Goal: Transaction & Acquisition: Purchase product/service

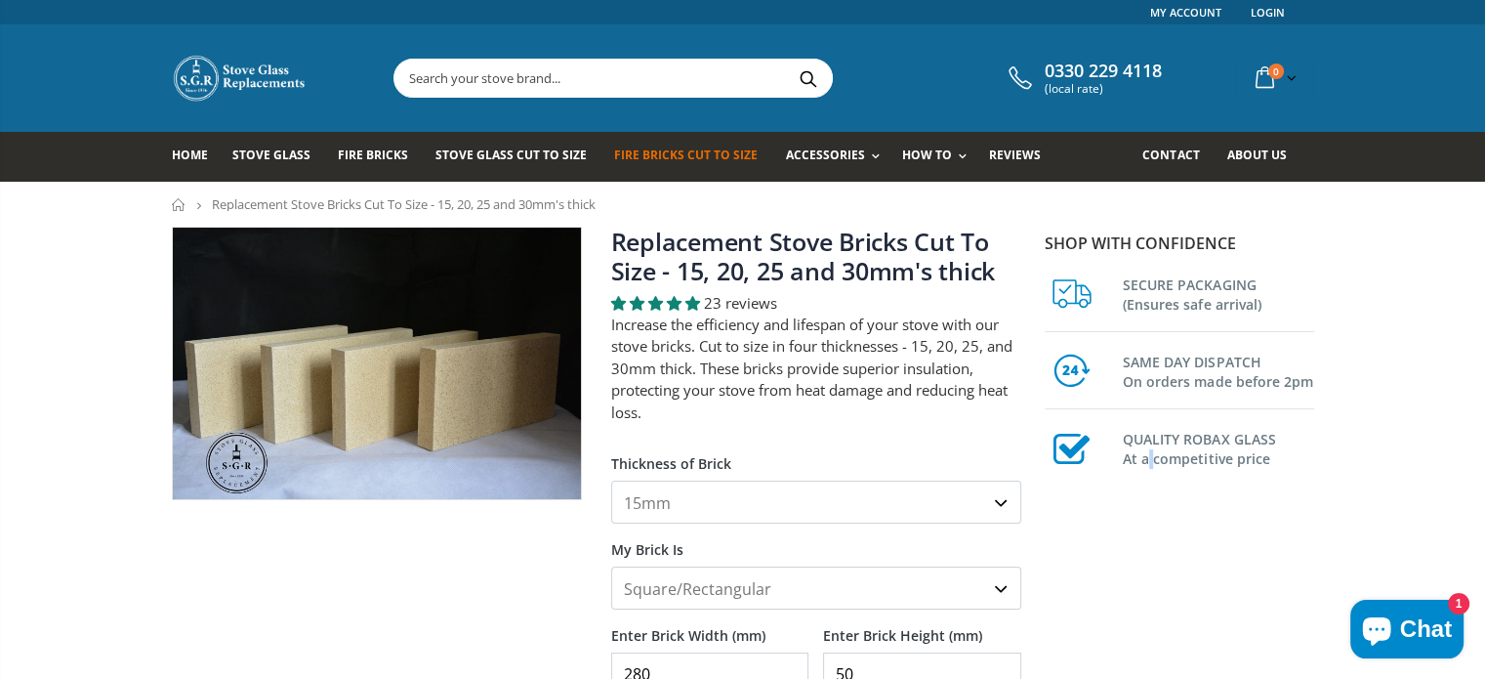
drag, startPoint x: 1458, startPoint y: 5, endPoint x: 1150, endPoint y: 605, distance: 673.9
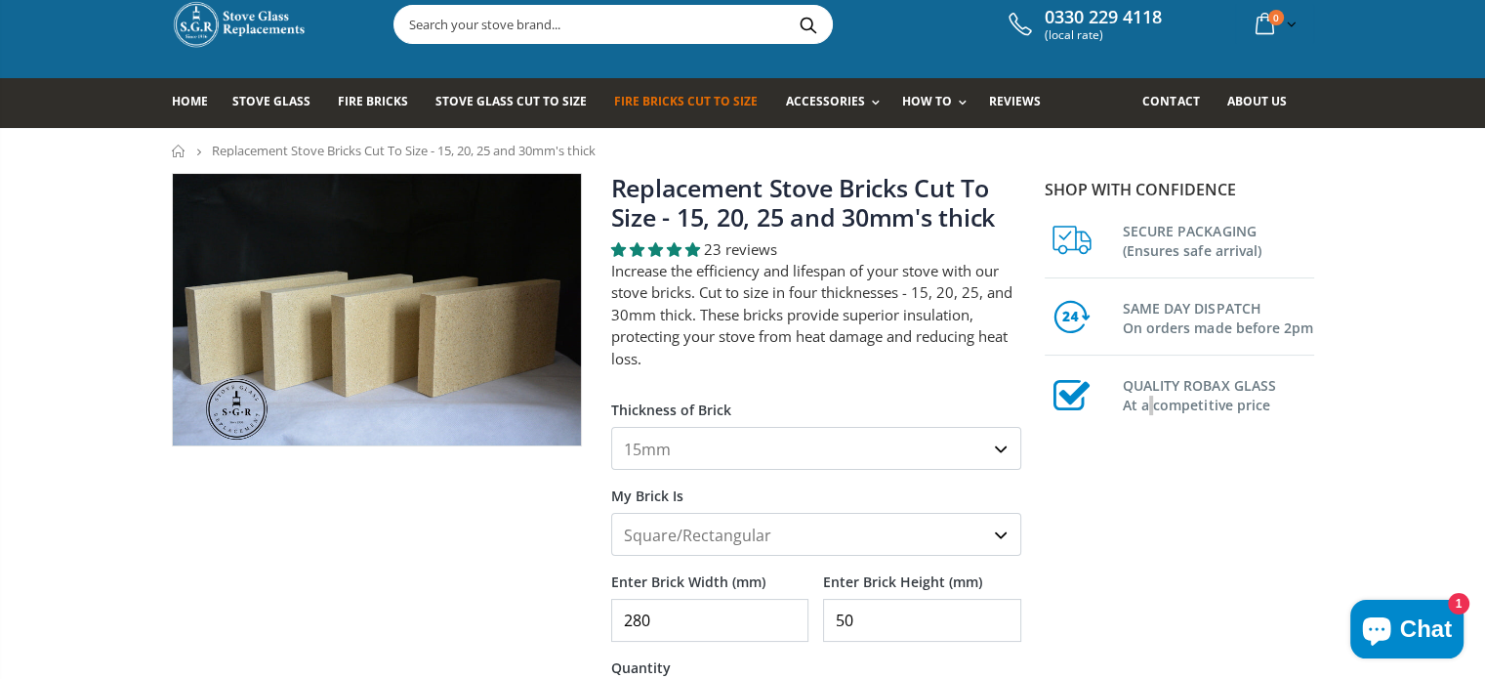
scroll to position [98, 0]
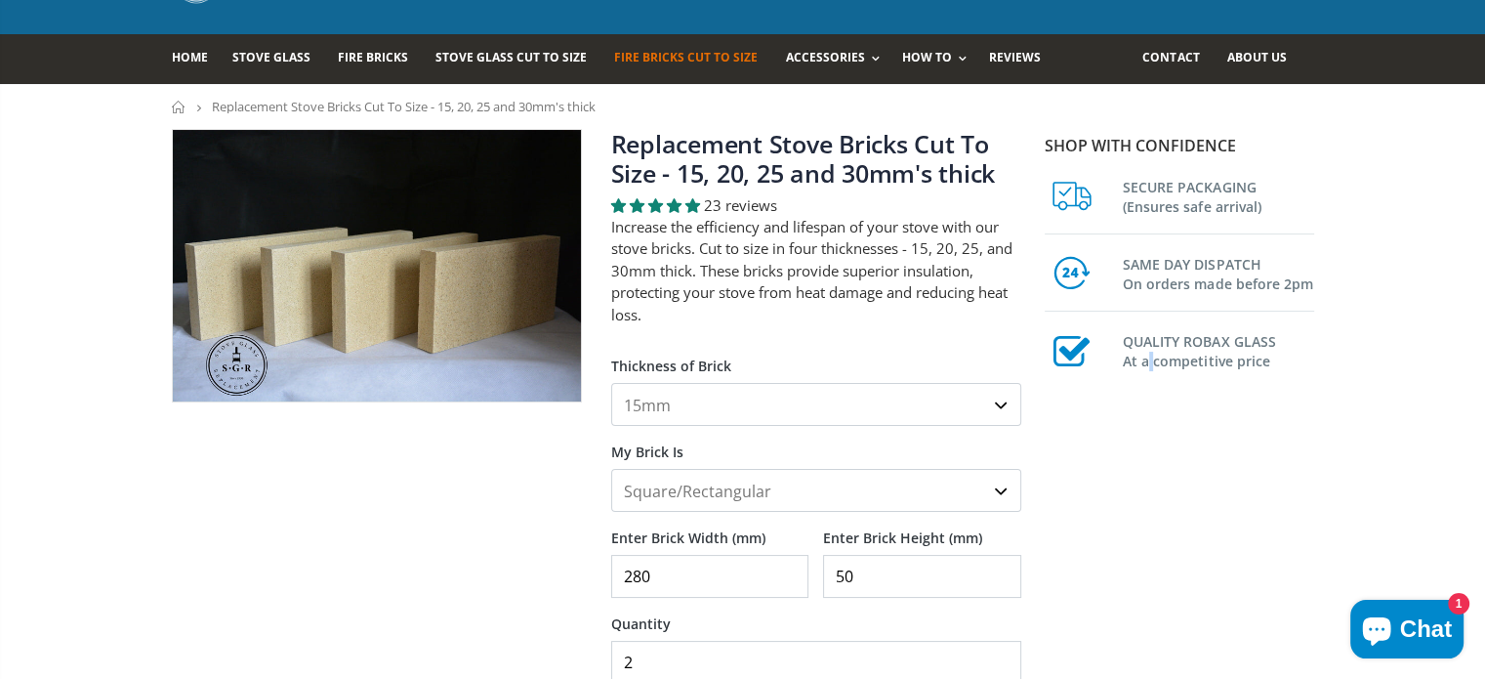
click at [1000, 401] on select "15mm 20mm 25mm 30mm" at bounding box center [816, 404] width 410 height 43
select select "25mm"
click at [611, 383] on select "15mm 20mm 25mm 30mm" at bounding box center [816, 404] width 410 height 43
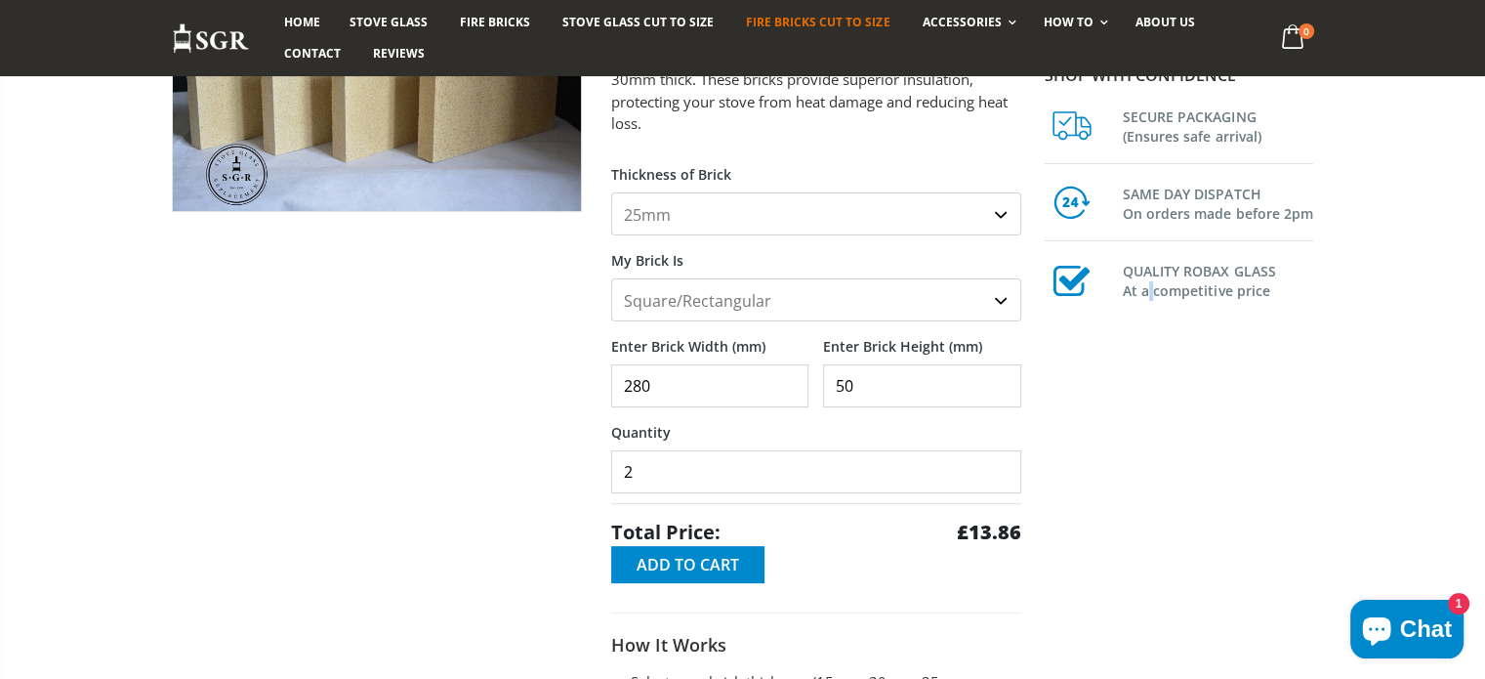
scroll to position [293, 0]
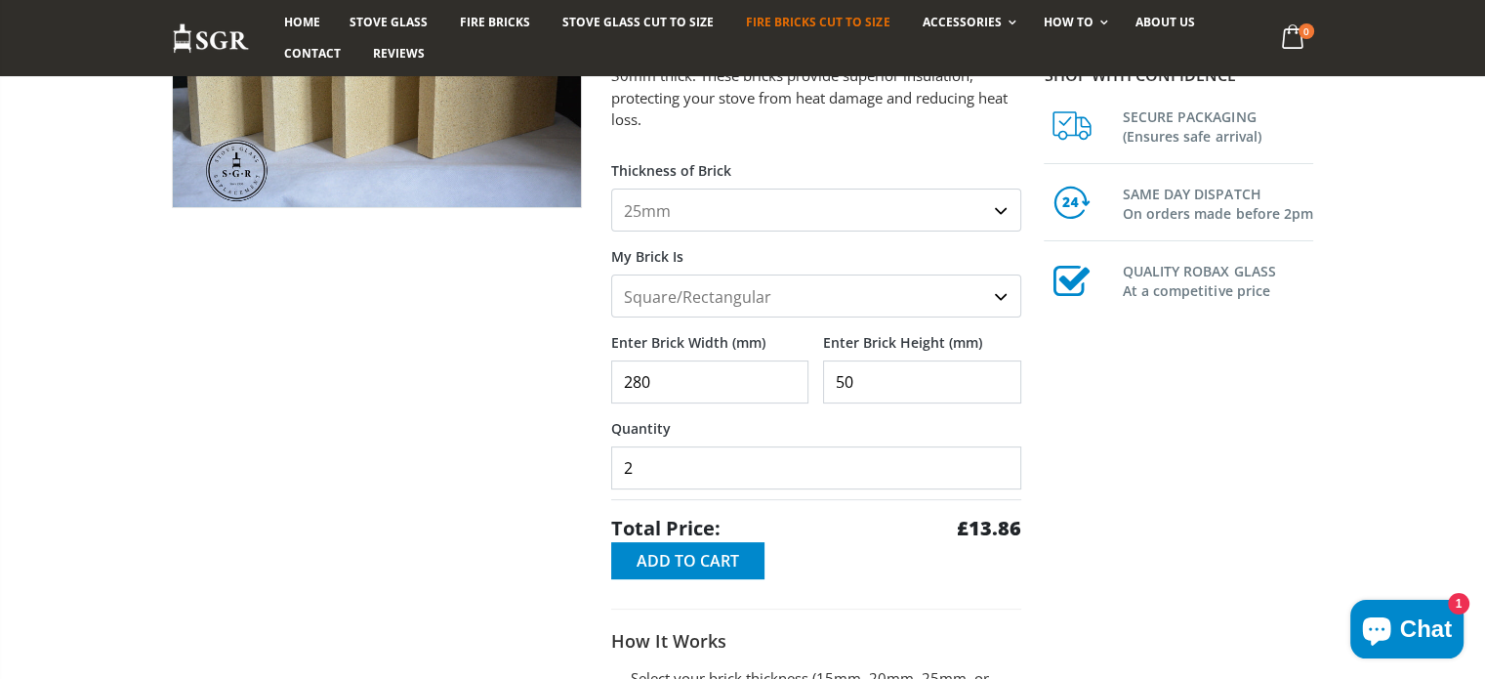
drag, startPoint x: 648, startPoint y: 386, endPoint x: 624, endPoint y: 386, distance: 24.4
click at [624, 386] on input "280" at bounding box center [710, 381] width 198 height 43
type input "300"
drag, startPoint x: 855, startPoint y: 385, endPoint x: 839, endPoint y: 382, distance: 16.9
click at [839, 382] on input "50" at bounding box center [922, 381] width 198 height 43
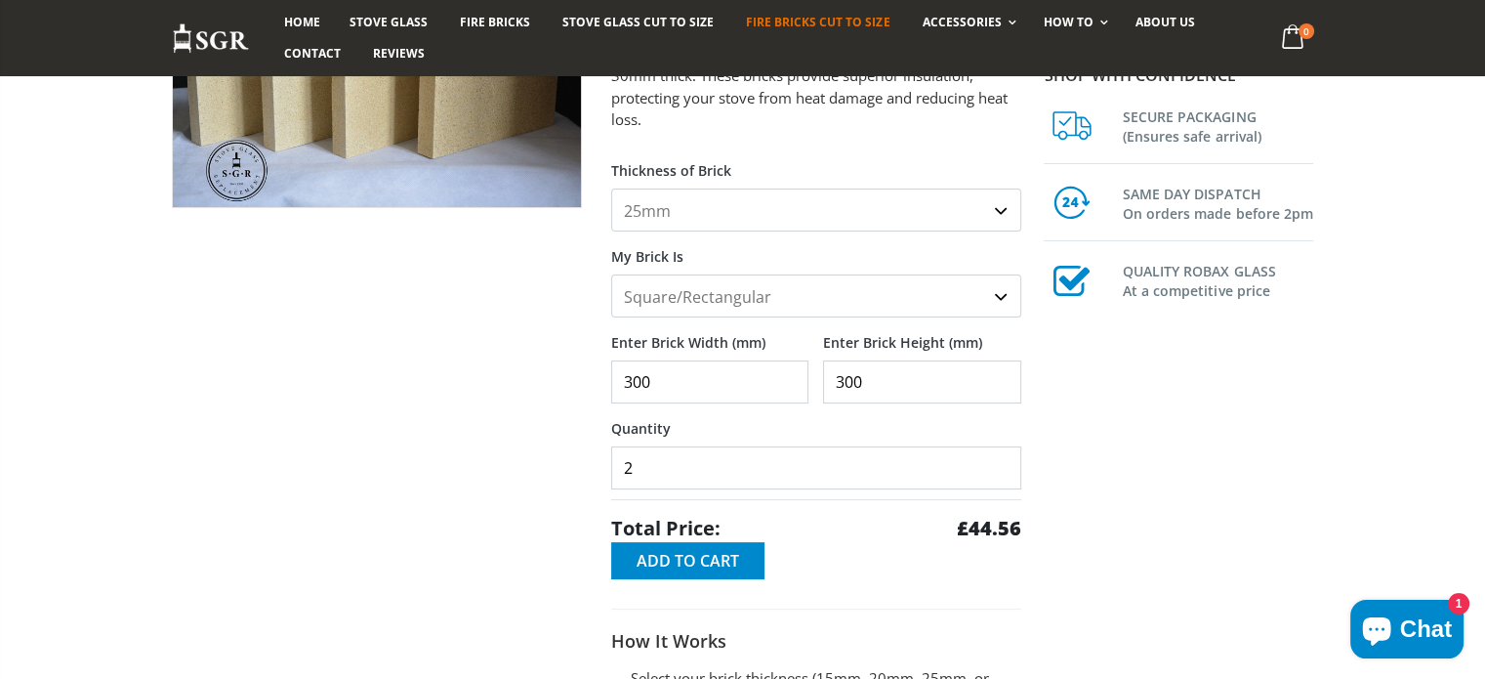
type input "300"
click at [1000, 455] on input "3" at bounding box center [816, 467] width 410 height 43
click at [1000, 476] on input "2" at bounding box center [816, 467] width 410 height 43
type input "1"
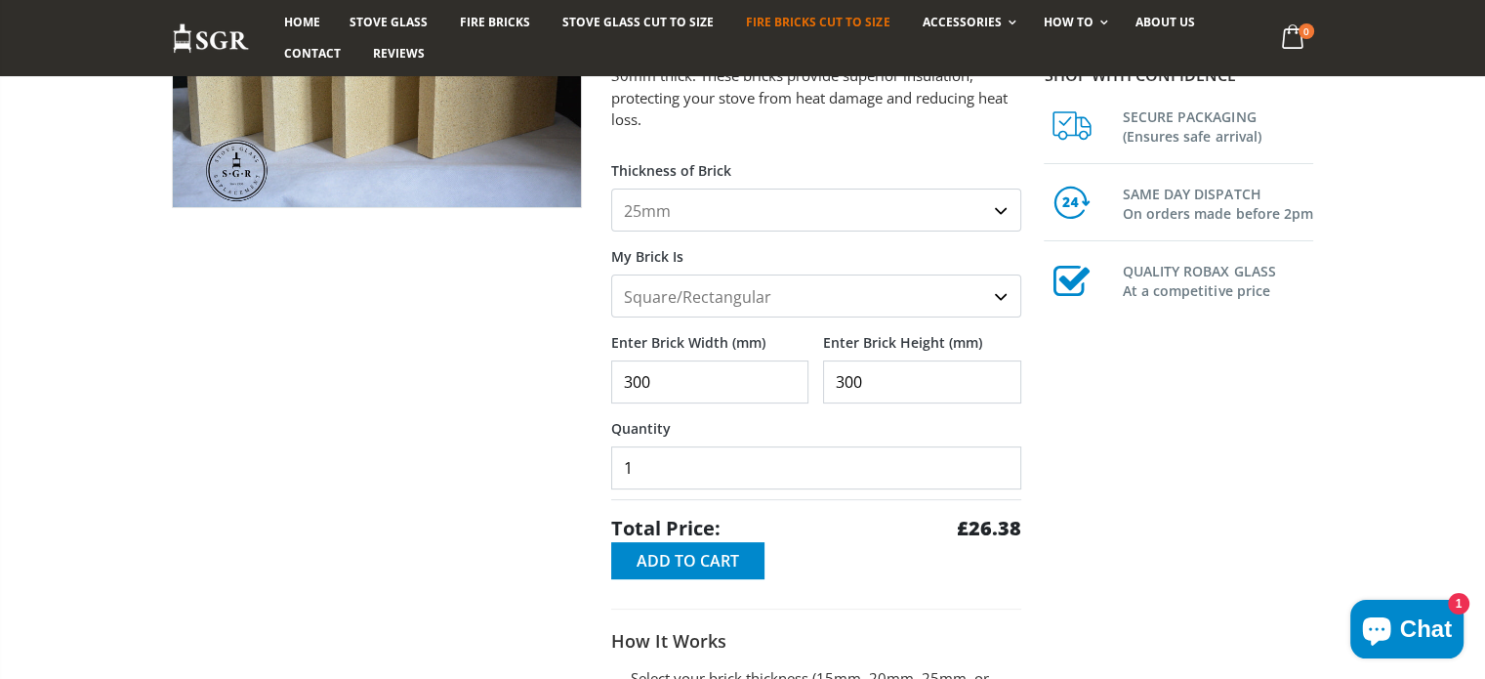
click at [1000, 476] on input "1" at bounding box center [816, 467] width 410 height 43
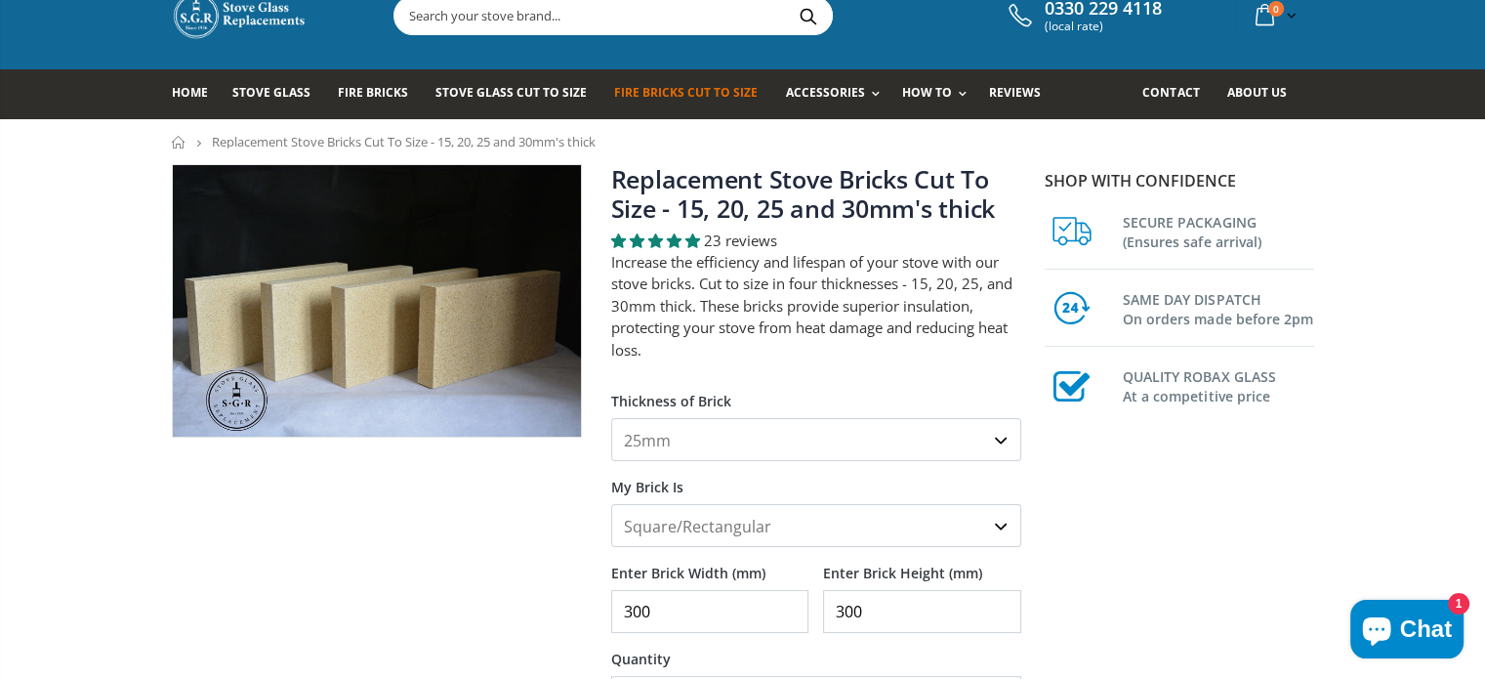
scroll to position [98, 0]
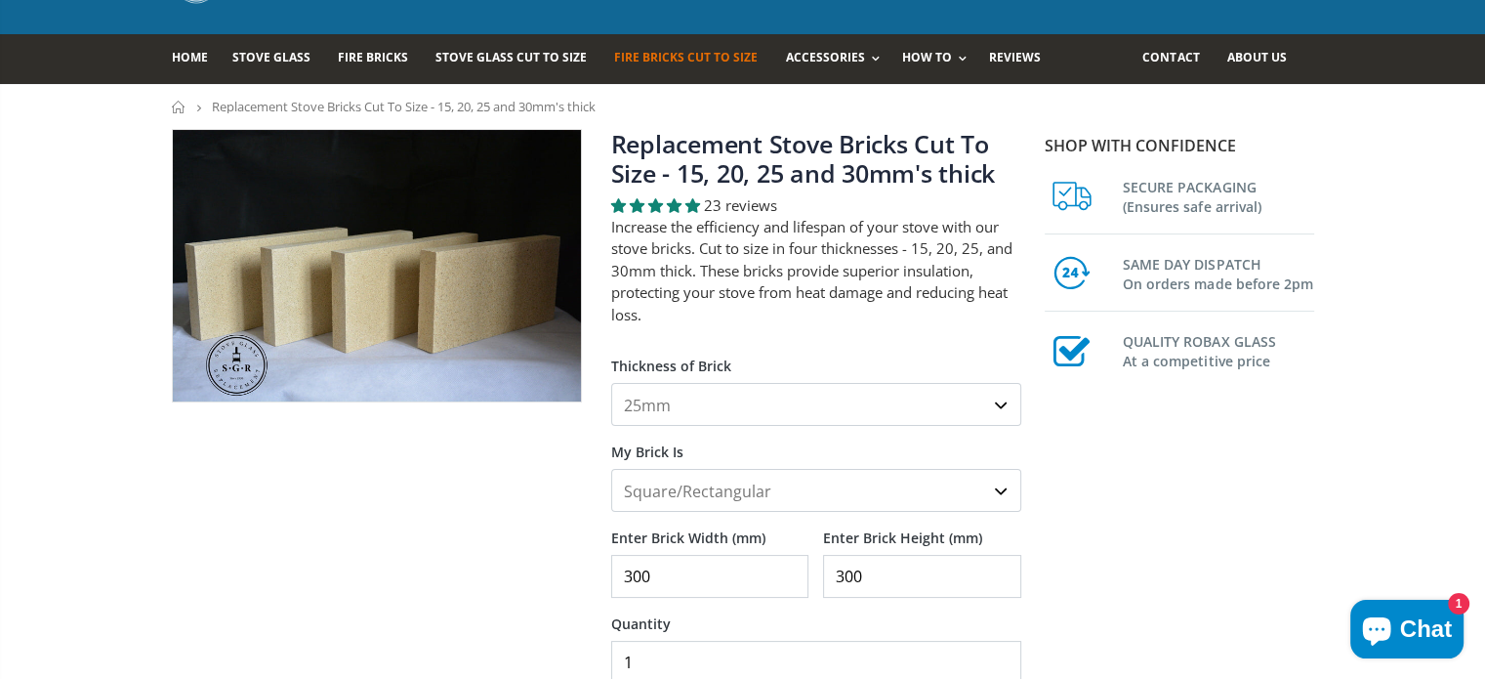
click at [1000, 409] on select "15mm 20mm 25mm 30mm" at bounding box center [816, 404] width 410 height 43
select select "15mm"
click at [611, 383] on select "15mm 20mm 25mm 30mm" at bounding box center [816, 404] width 410 height 43
drag, startPoint x: 655, startPoint y: 584, endPoint x: 622, endPoint y: 585, distance: 33.2
click at [622, 585] on input "300" at bounding box center [710, 576] width 198 height 43
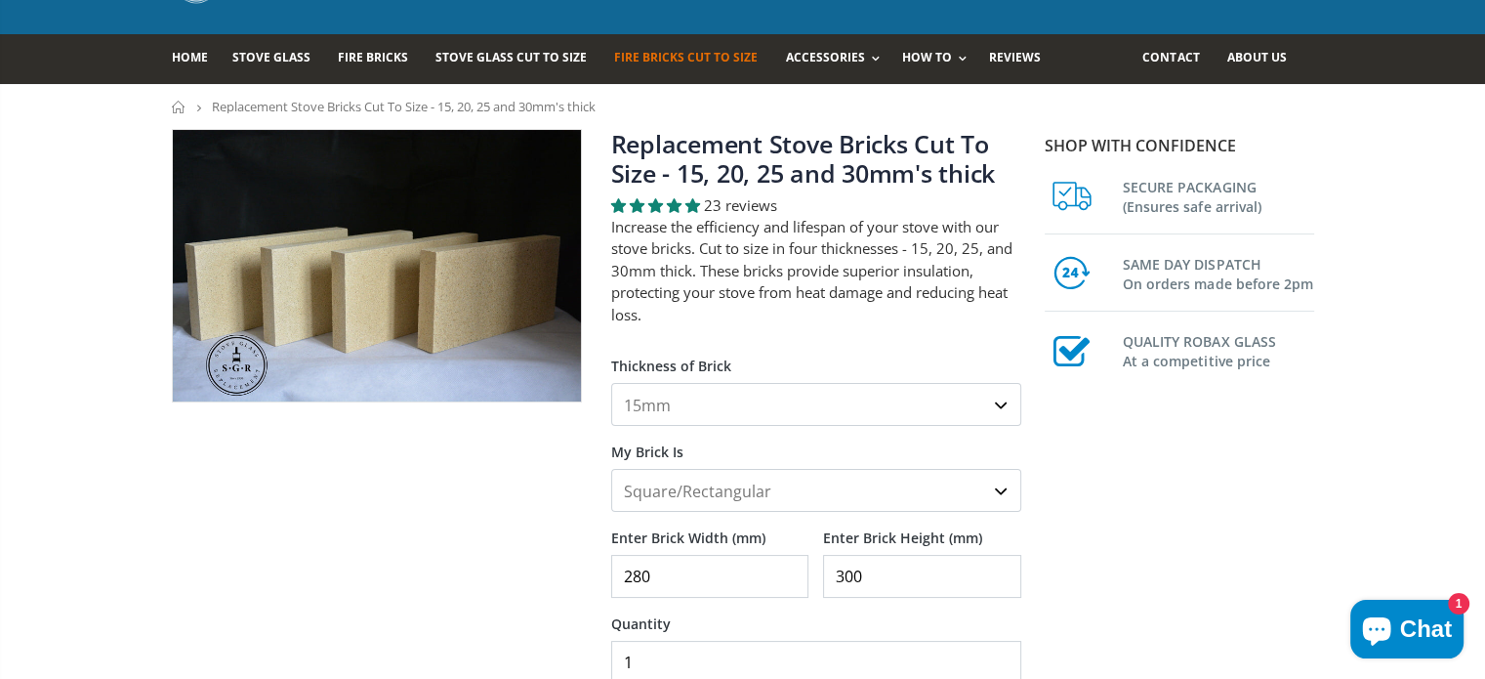
type input "280"
click at [833, 577] on input "300" at bounding box center [922, 576] width 198 height 43
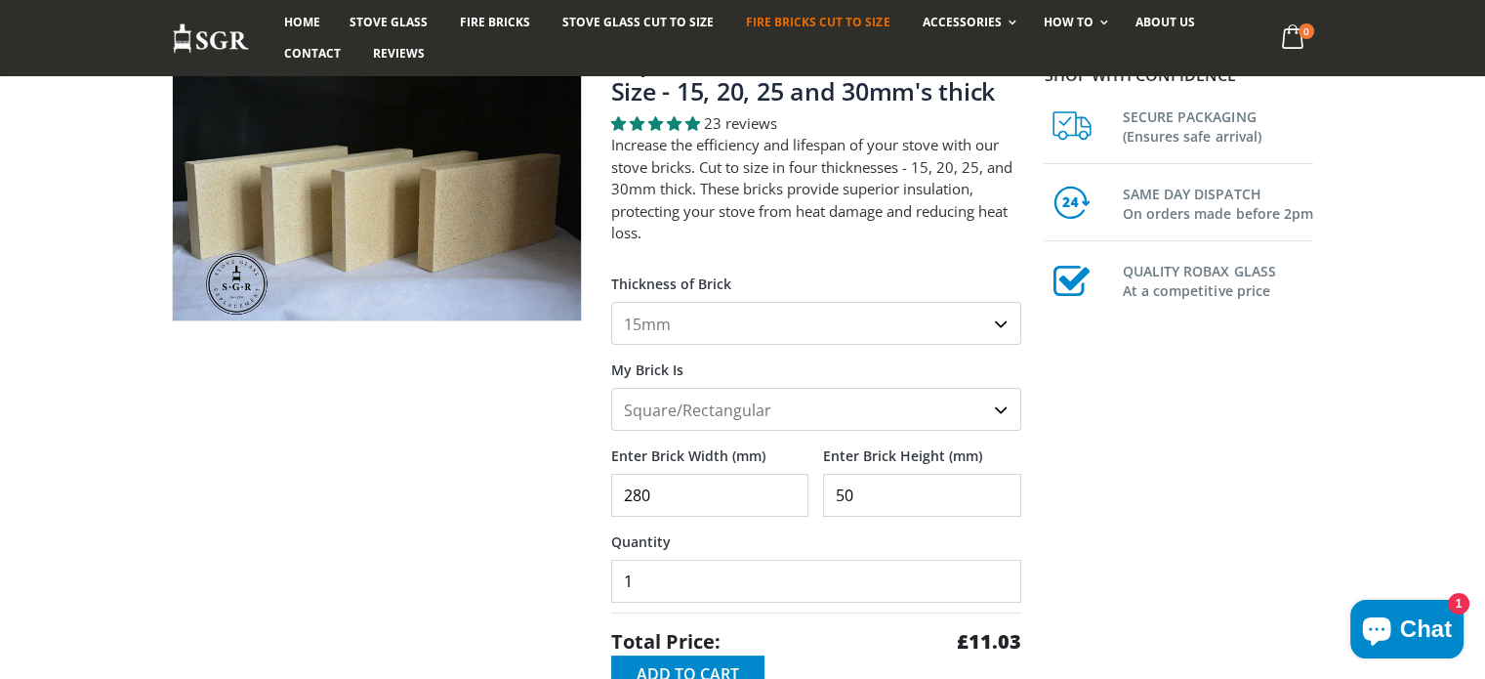
scroll to position [293, 0]
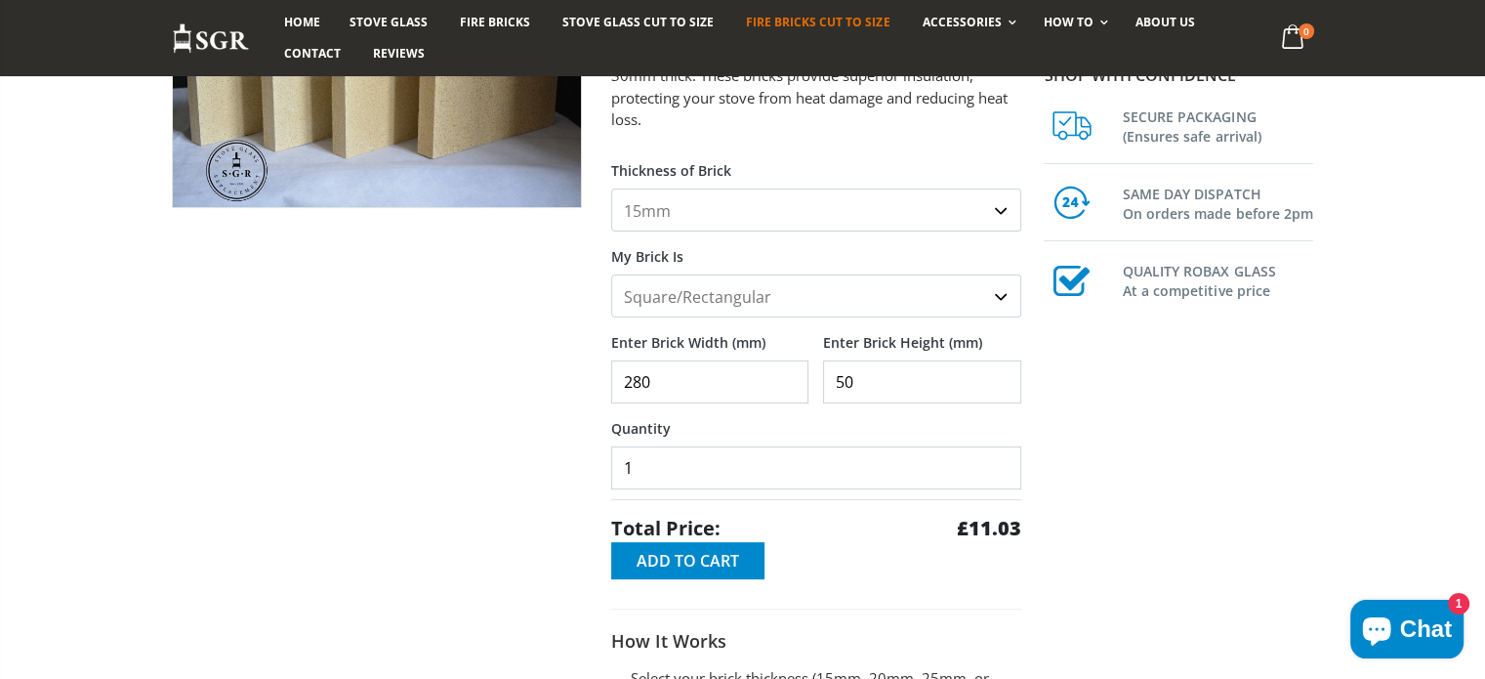
type input "50"
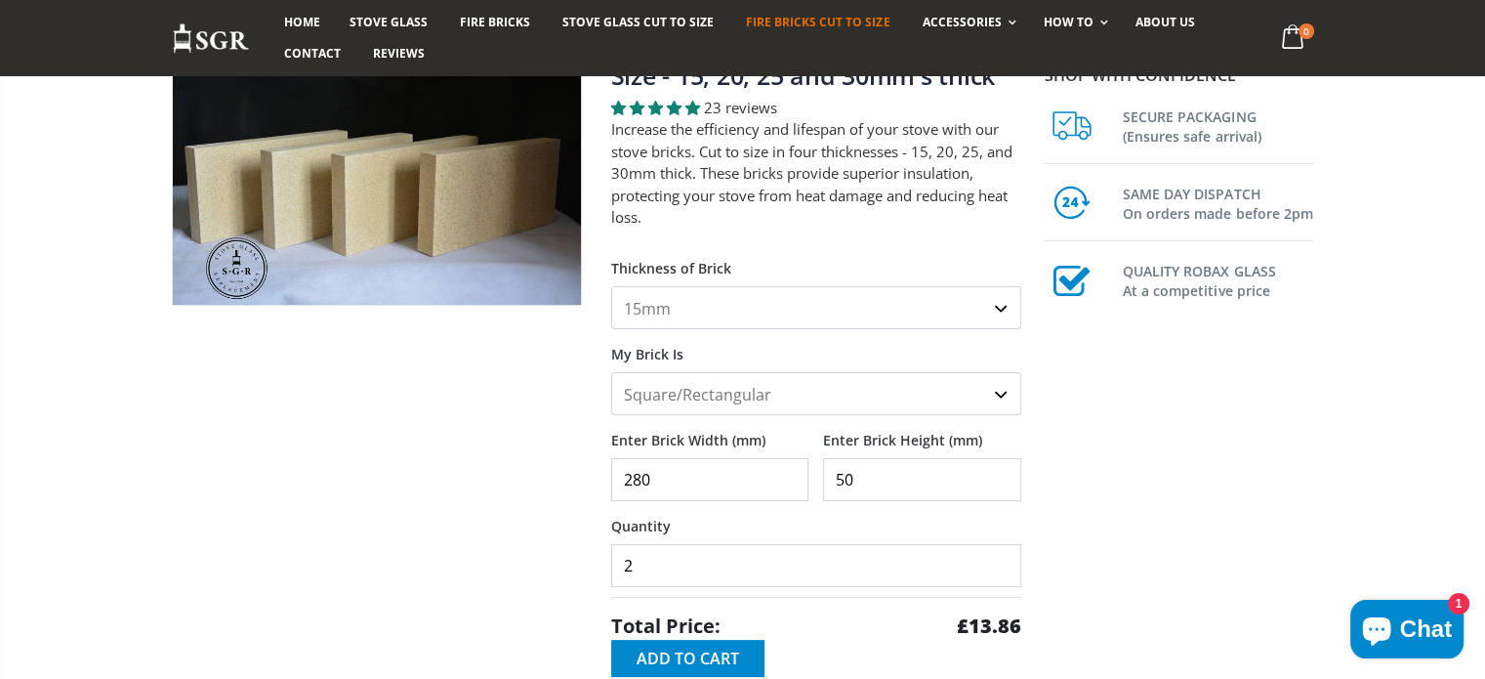
type input "2"
click at [1003, 552] on input "2" at bounding box center [816, 565] width 410 height 43
click at [727, 663] on span "Add to Cart" at bounding box center [688, 657] width 103 height 21
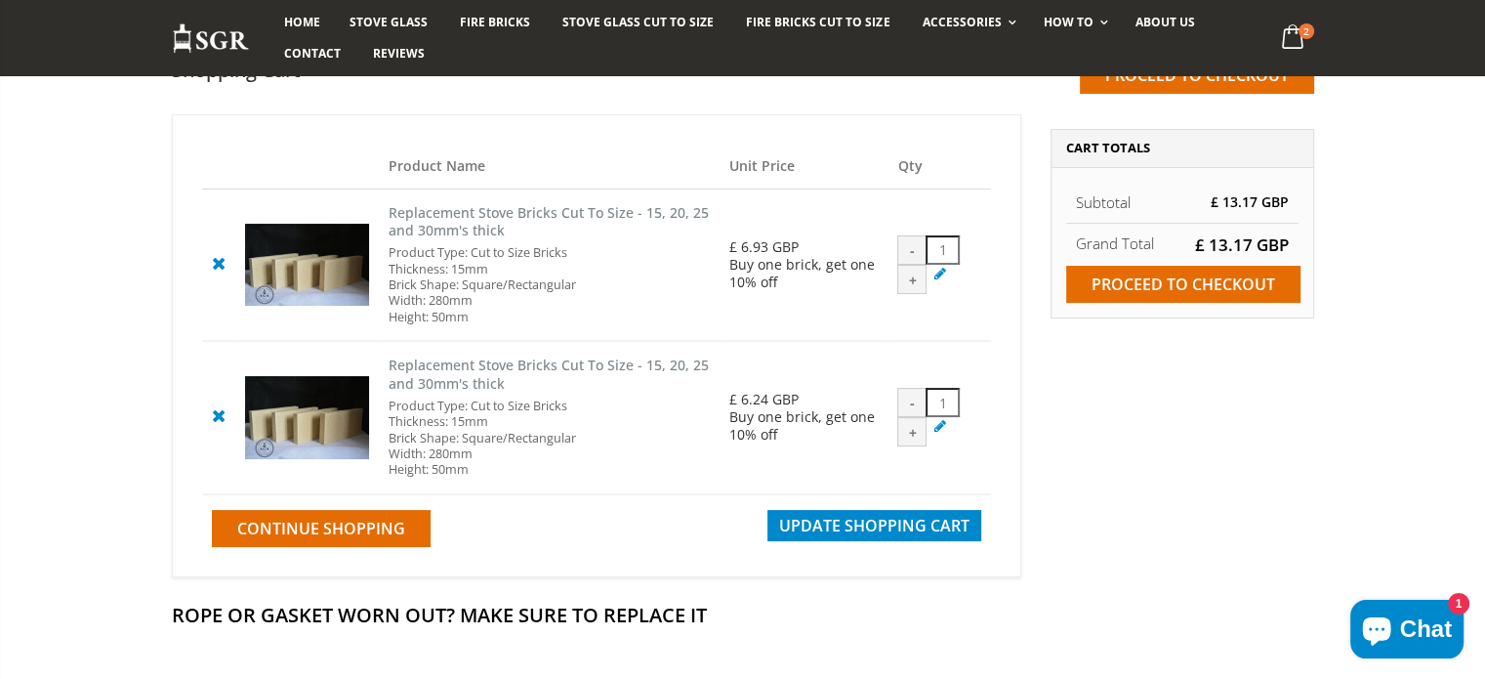
scroll to position [149, 0]
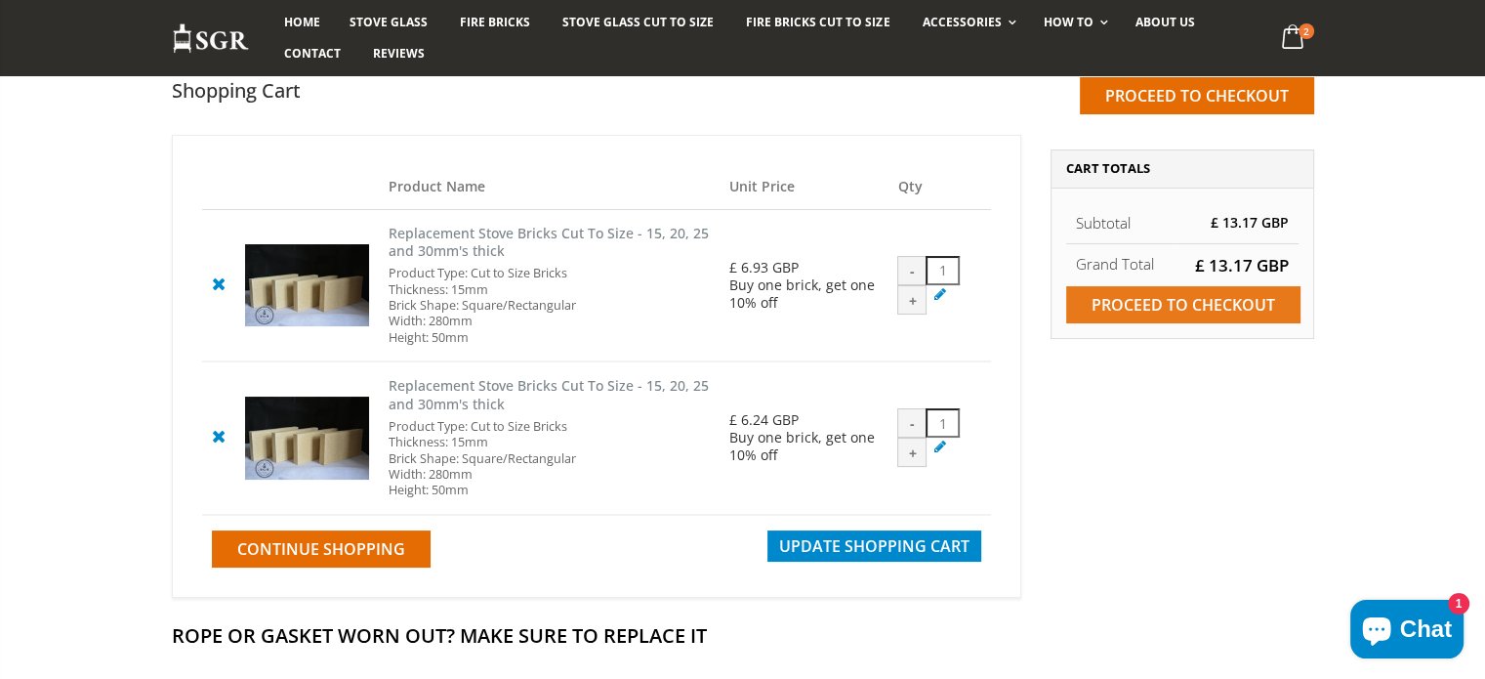
click at [1119, 303] on input "Proceed to checkout" at bounding box center [1183, 304] width 234 height 37
